Goal: Task Accomplishment & Management: Manage account settings

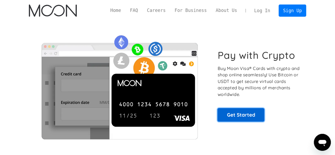
click at [232, 114] on link "Get Started" at bounding box center [241, 114] width 47 height 13
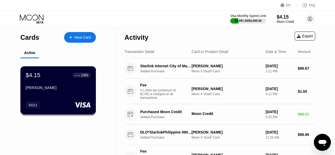
click at [82, 76] on div "1391" at bounding box center [84, 75] width 7 height 4
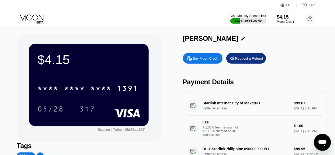
click at [149, 76] on div "$4.15 * * * * * * * * * * * * 1391 05/28 317 Support Token: 0fd85aa187" at bounding box center [89, 88] width 144 height 106
